Goal: Transaction & Acquisition: Purchase product/service

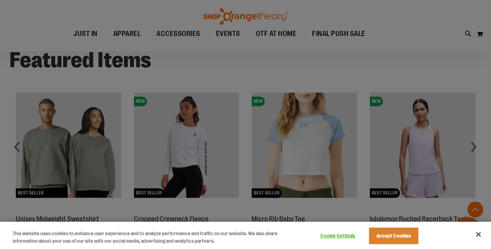
scroll to position [592, 0]
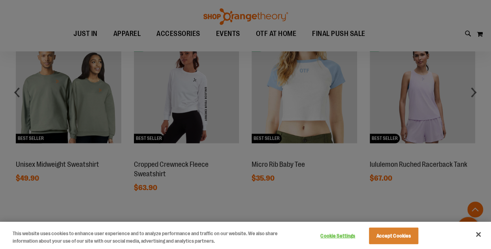
click at [214, 97] on div at bounding box center [245, 124] width 491 height 249
click at [196, 100] on div at bounding box center [245, 124] width 491 height 249
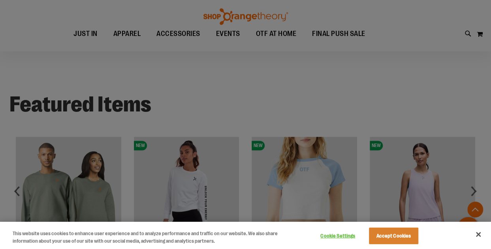
scroll to position [434, 0]
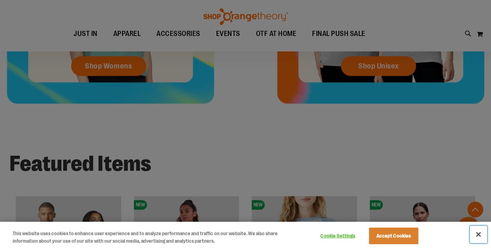
click at [479, 233] on button "Close" at bounding box center [477, 233] width 17 height 17
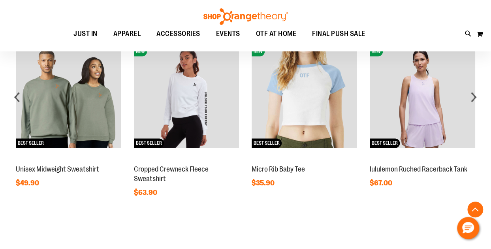
scroll to position [592, 0]
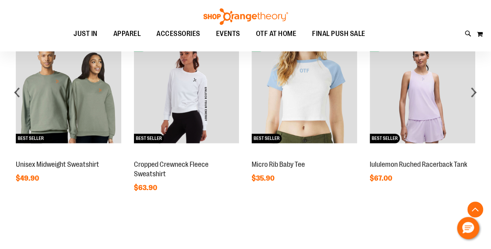
click at [212, 103] on img at bounding box center [186, 90] width 105 height 105
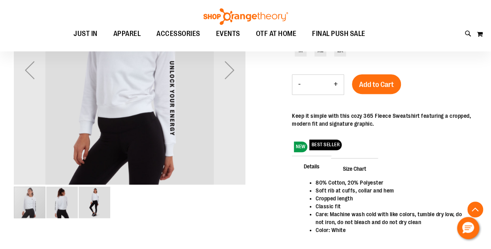
scroll to position [197, 0]
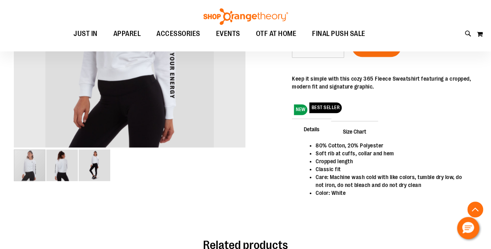
click at [54, 175] on img "image 2 of 3" at bounding box center [62, 165] width 32 height 32
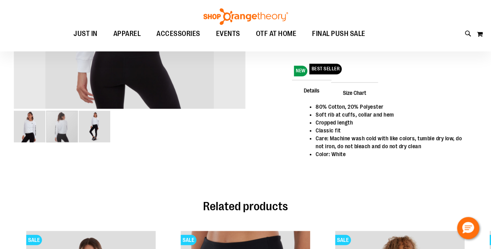
scroll to position [237, 0]
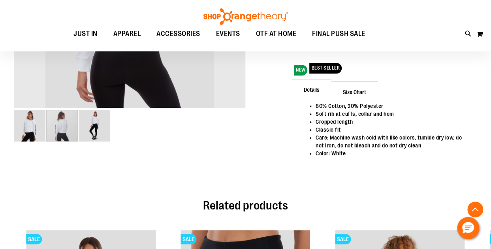
click at [101, 130] on img "image 3 of 3" at bounding box center [95, 126] width 32 height 32
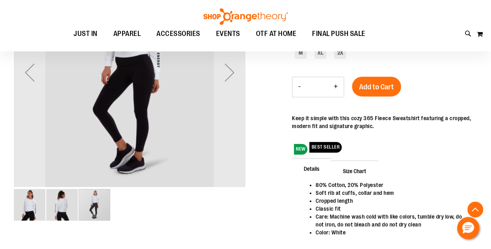
scroll to position [39, 0]
